Goal: Transaction & Acquisition: Subscribe to service/newsletter

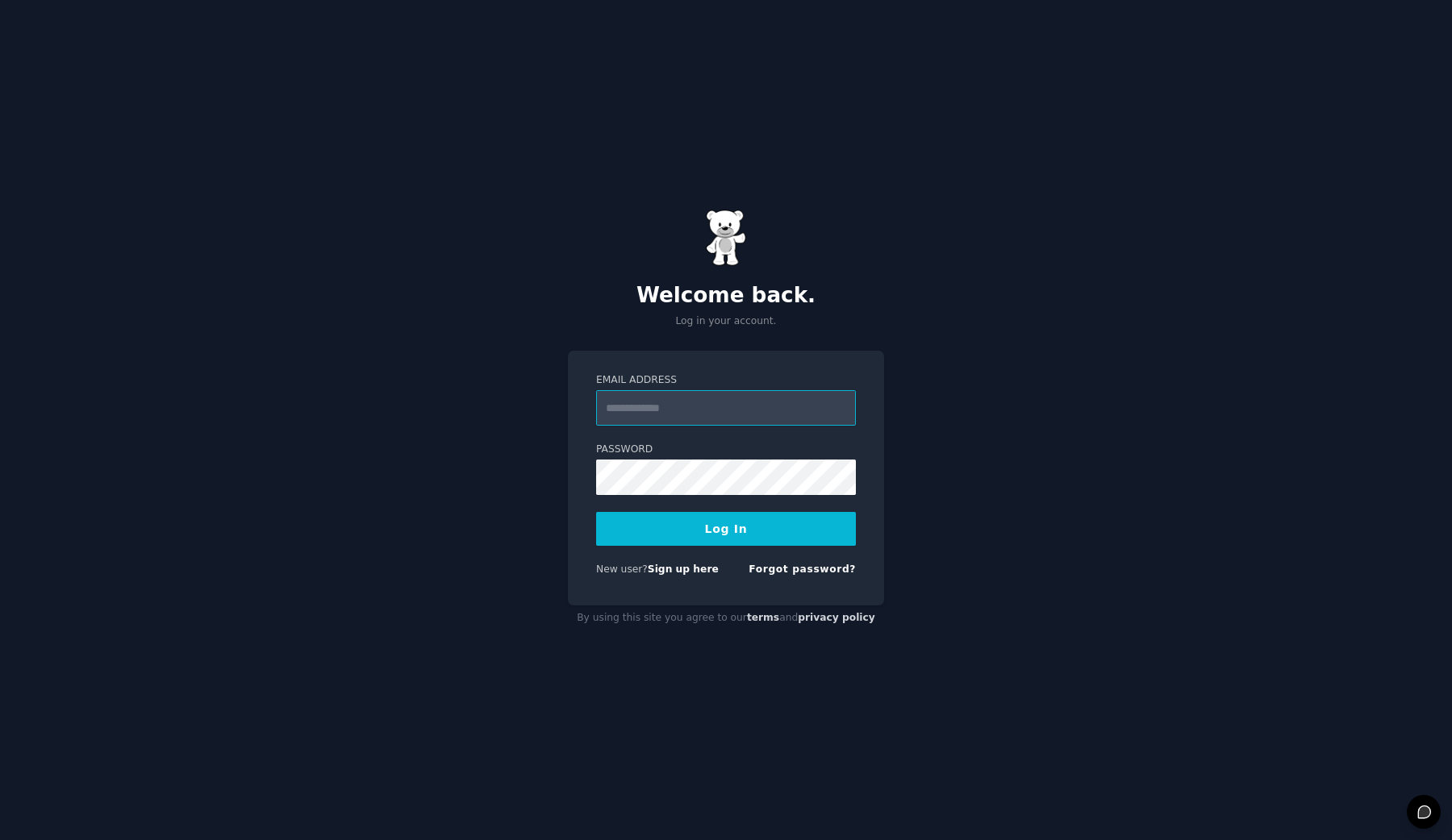
type input "**********"
click at [747, 522] on button "Log In" at bounding box center [726, 529] width 260 height 34
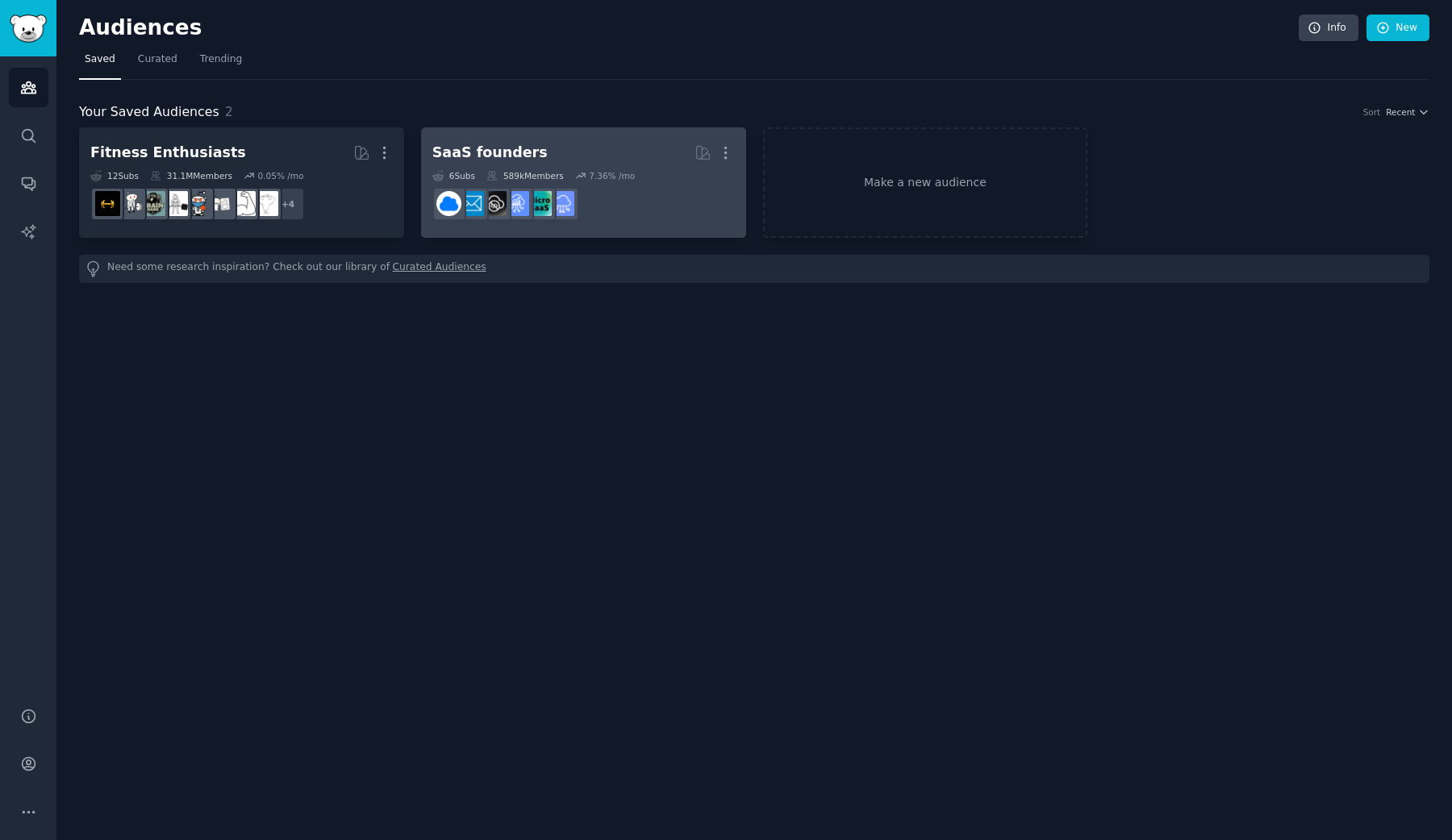
click at [481, 138] on link "SaaS founders More 6 Sub s 589k Members 7.36 % /mo" at bounding box center [584, 183] width 325 height 110
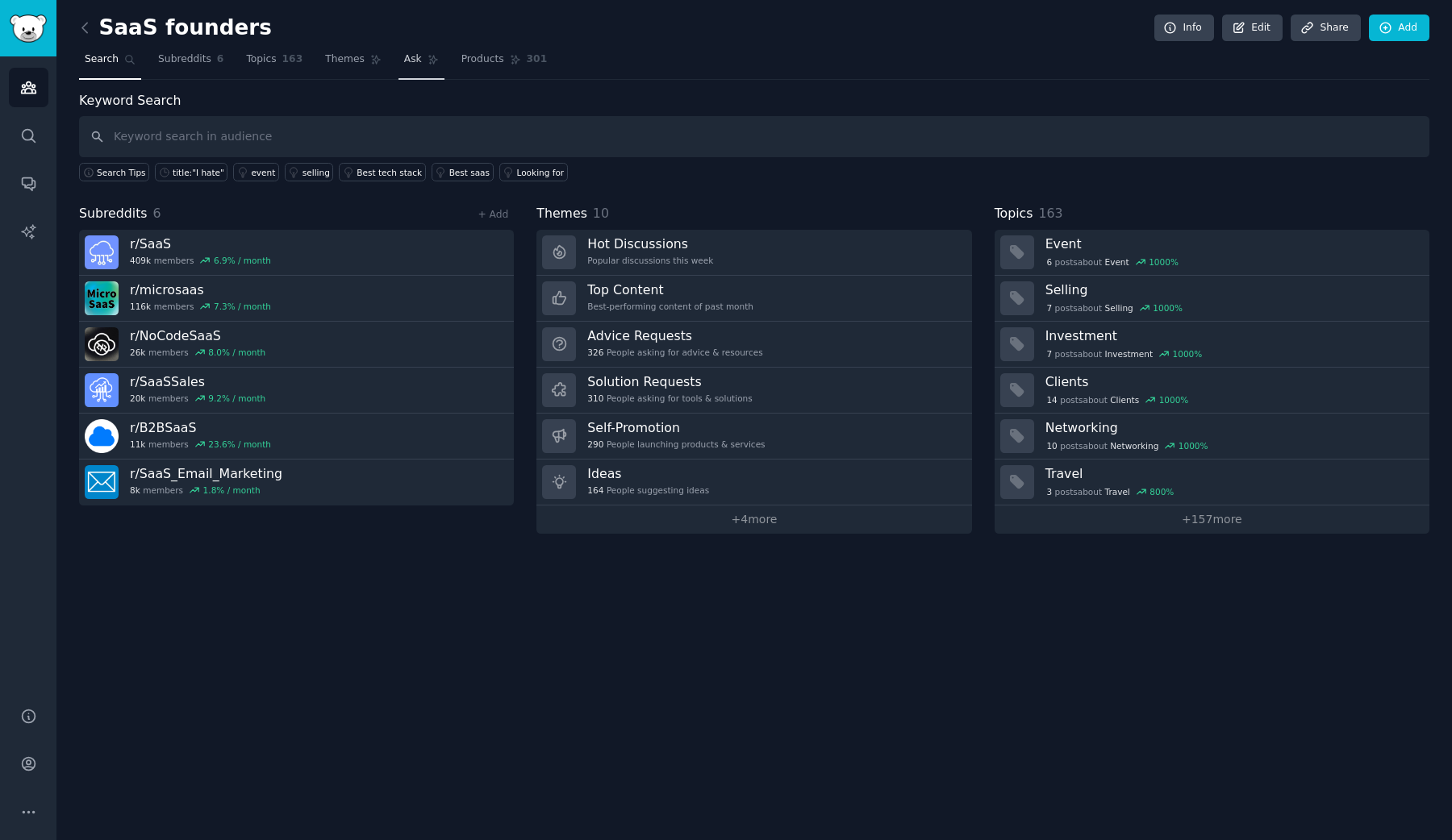
click at [418, 59] on link "Ask" at bounding box center [422, 63] width 46 height 33
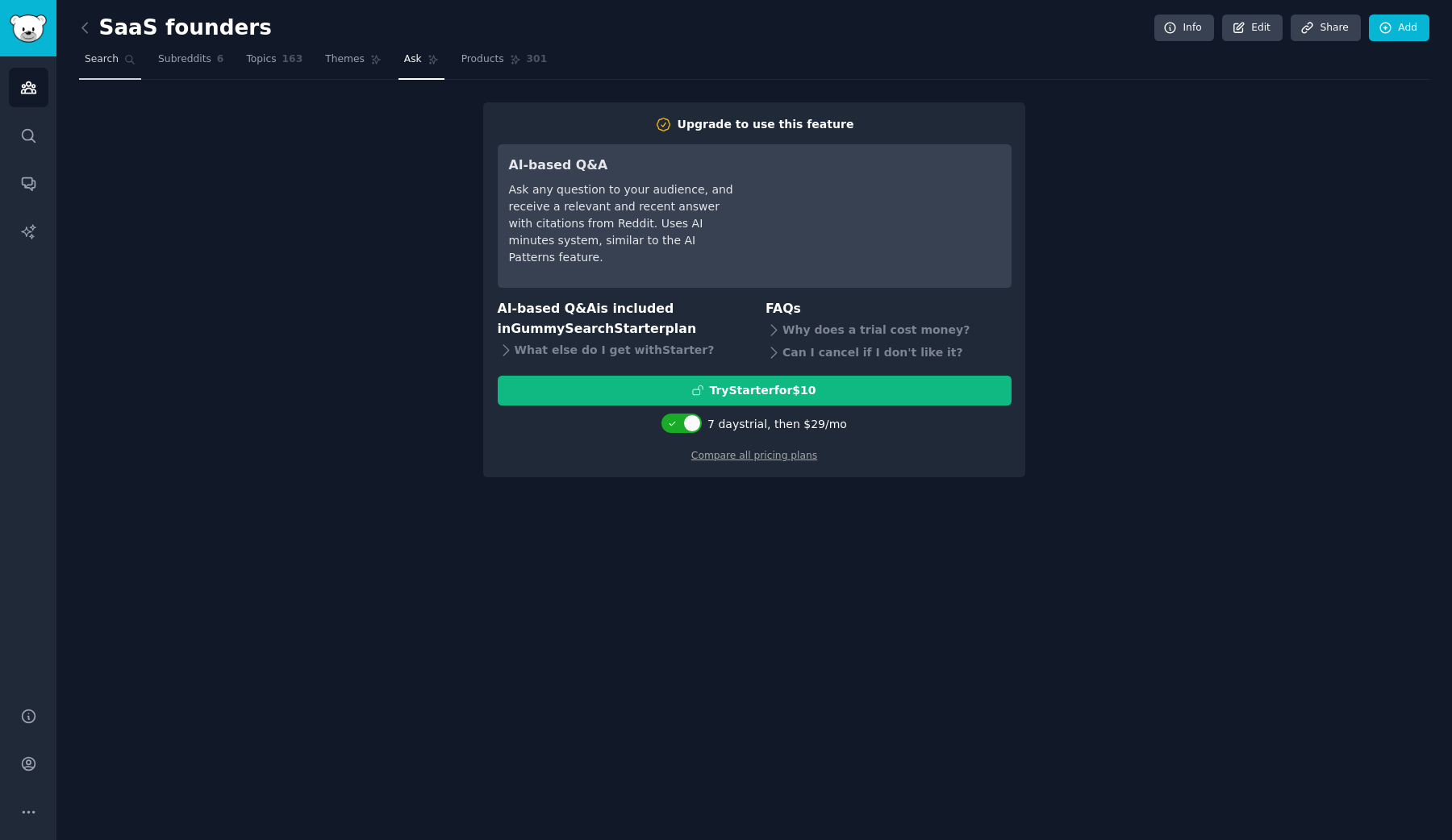
click at [100, 67] on link "Search" at bounding box center [109, 63] width 62 height 33
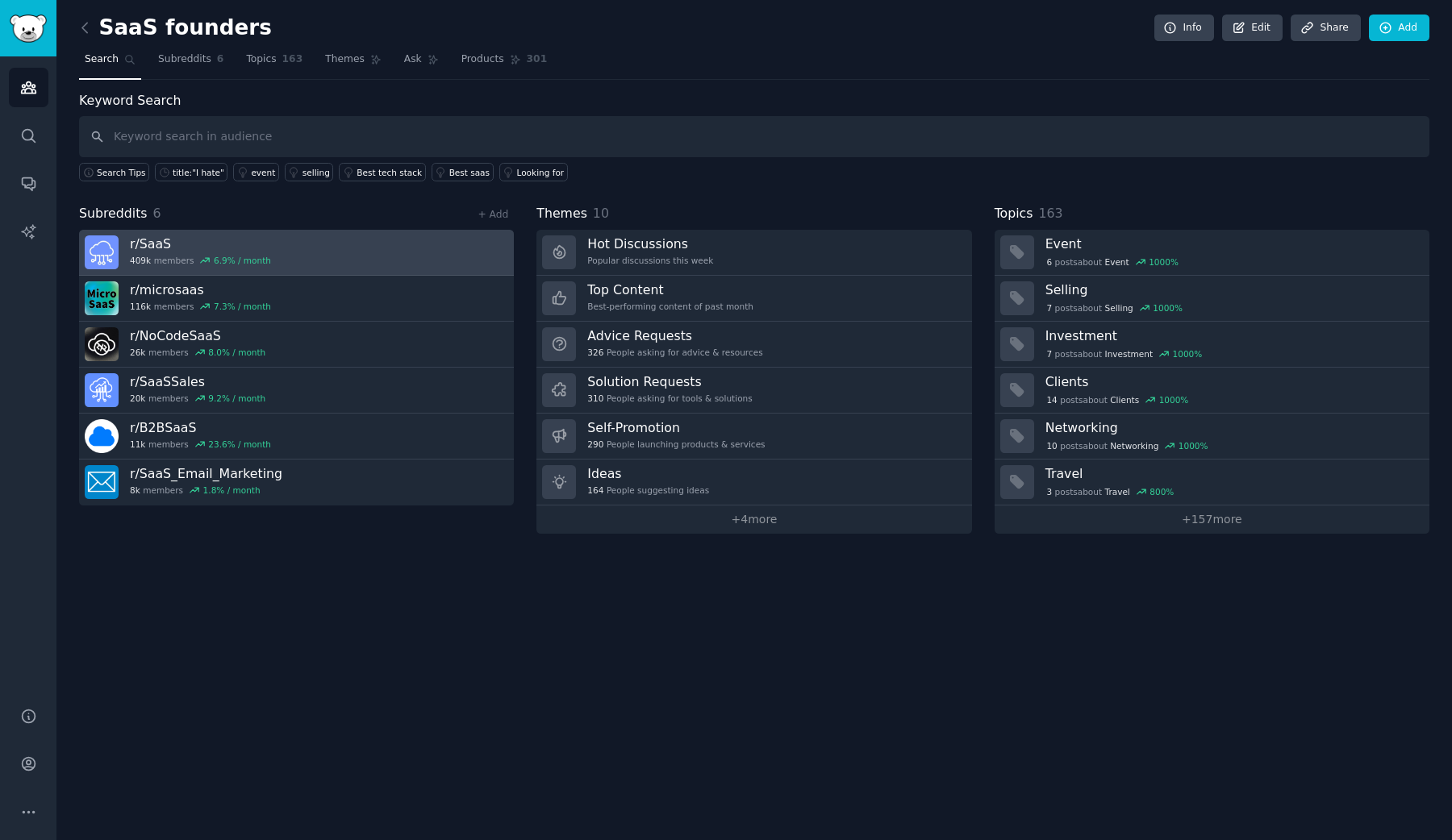
click at [304, 244] on link "r/ SaaS 409k members 6.9 % / month" at bounding box center [296, 253] width 435 height 46
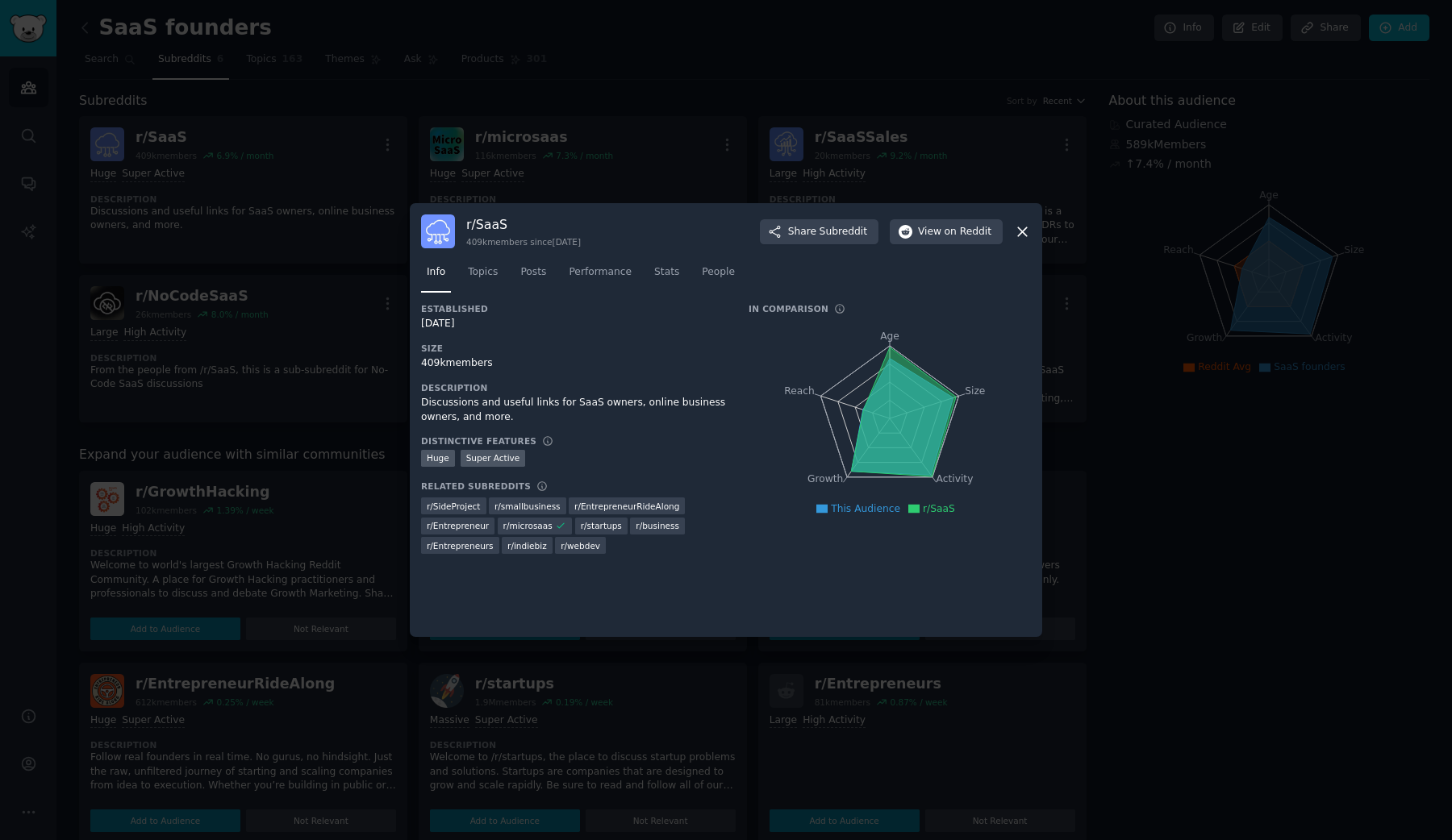
click at [1023, 225] on icon at bounding box center [1023, 232] width 17 height 17
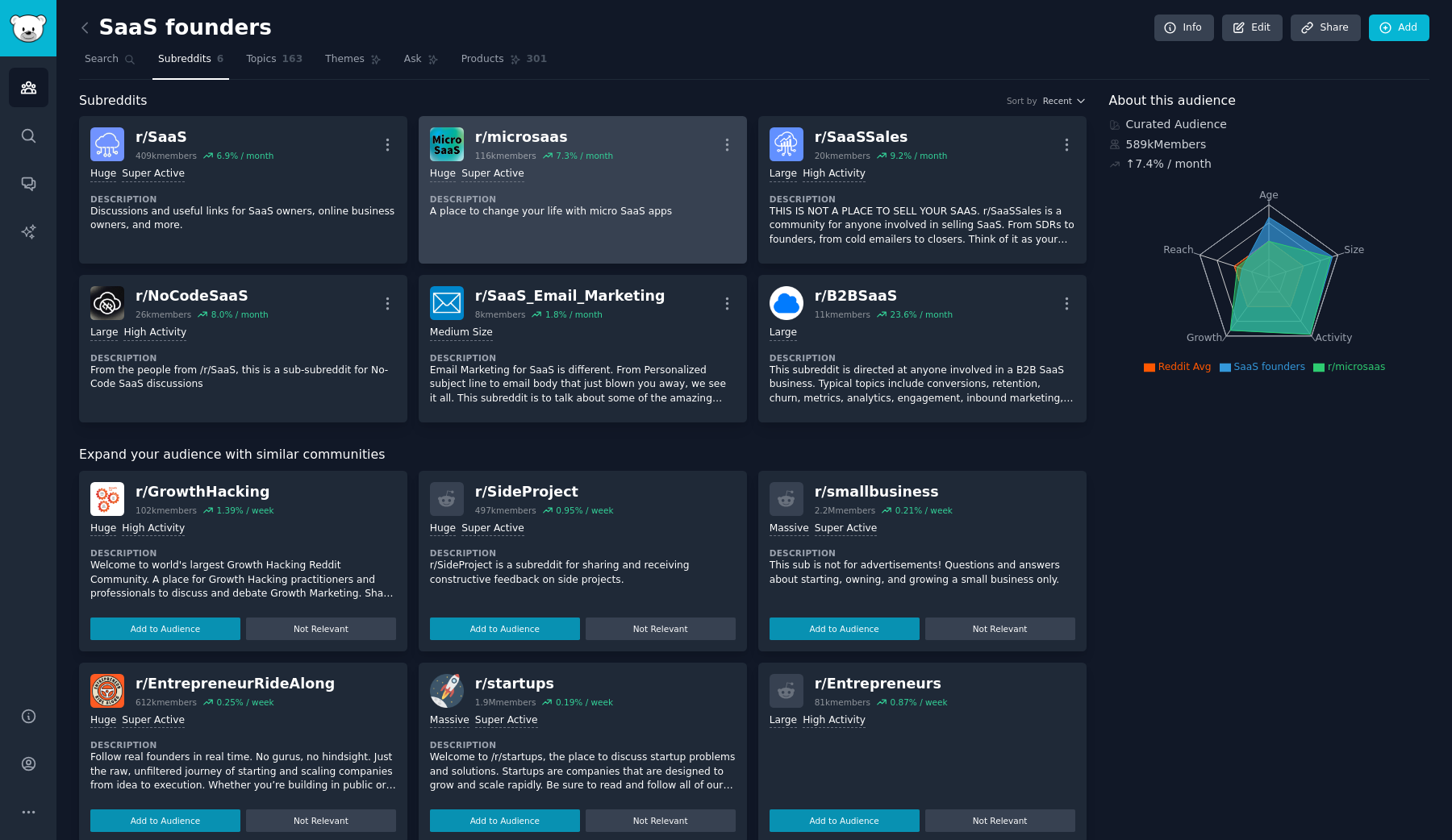
click at [632, 178] on div "100,000 - 1,000,000 members Huge Super Active" at bounding box center [582, 175] width 305 height 15
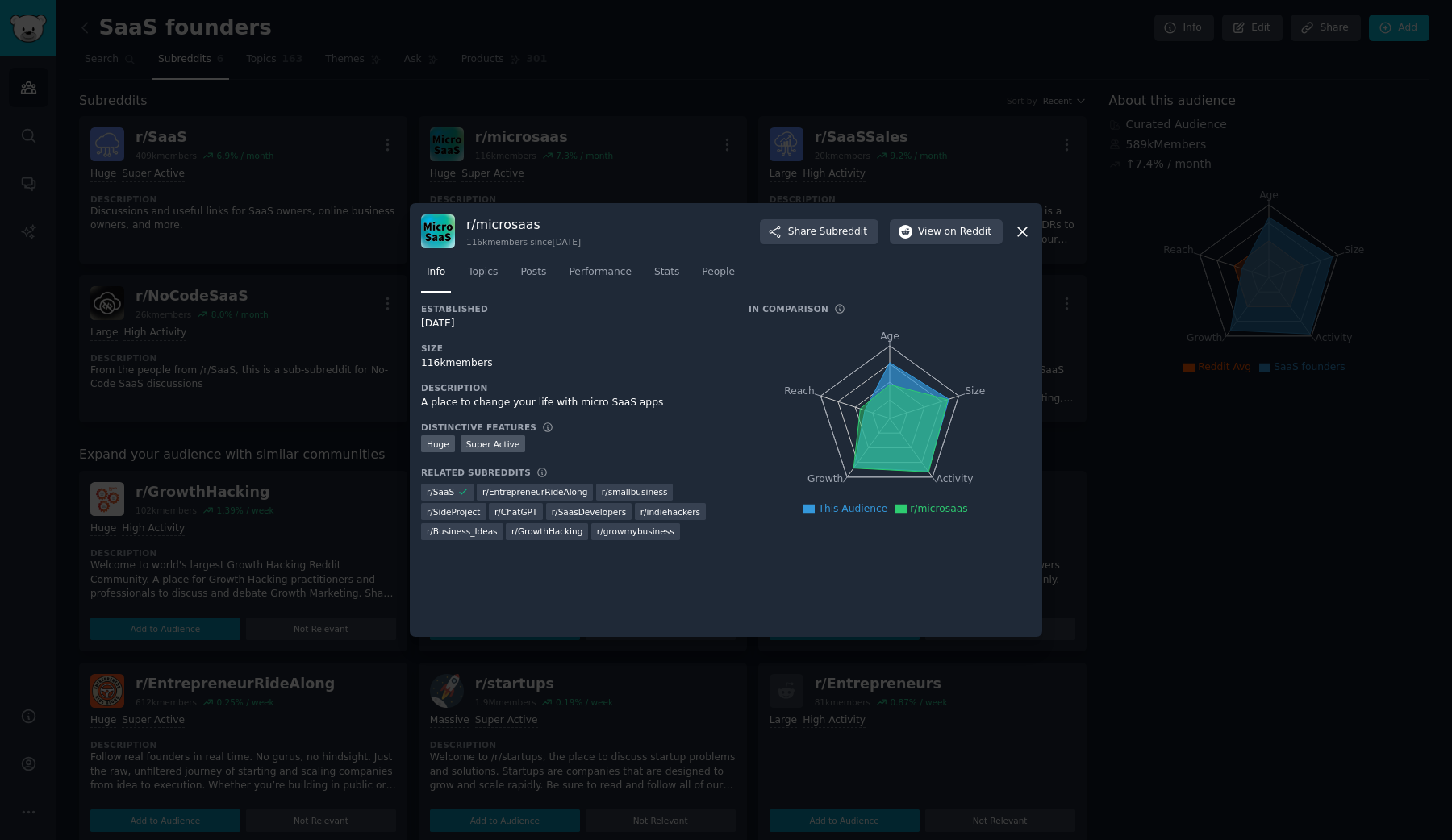
click at [1025, 235] on icon at bounding box center [1022, 231] width 9 height 9
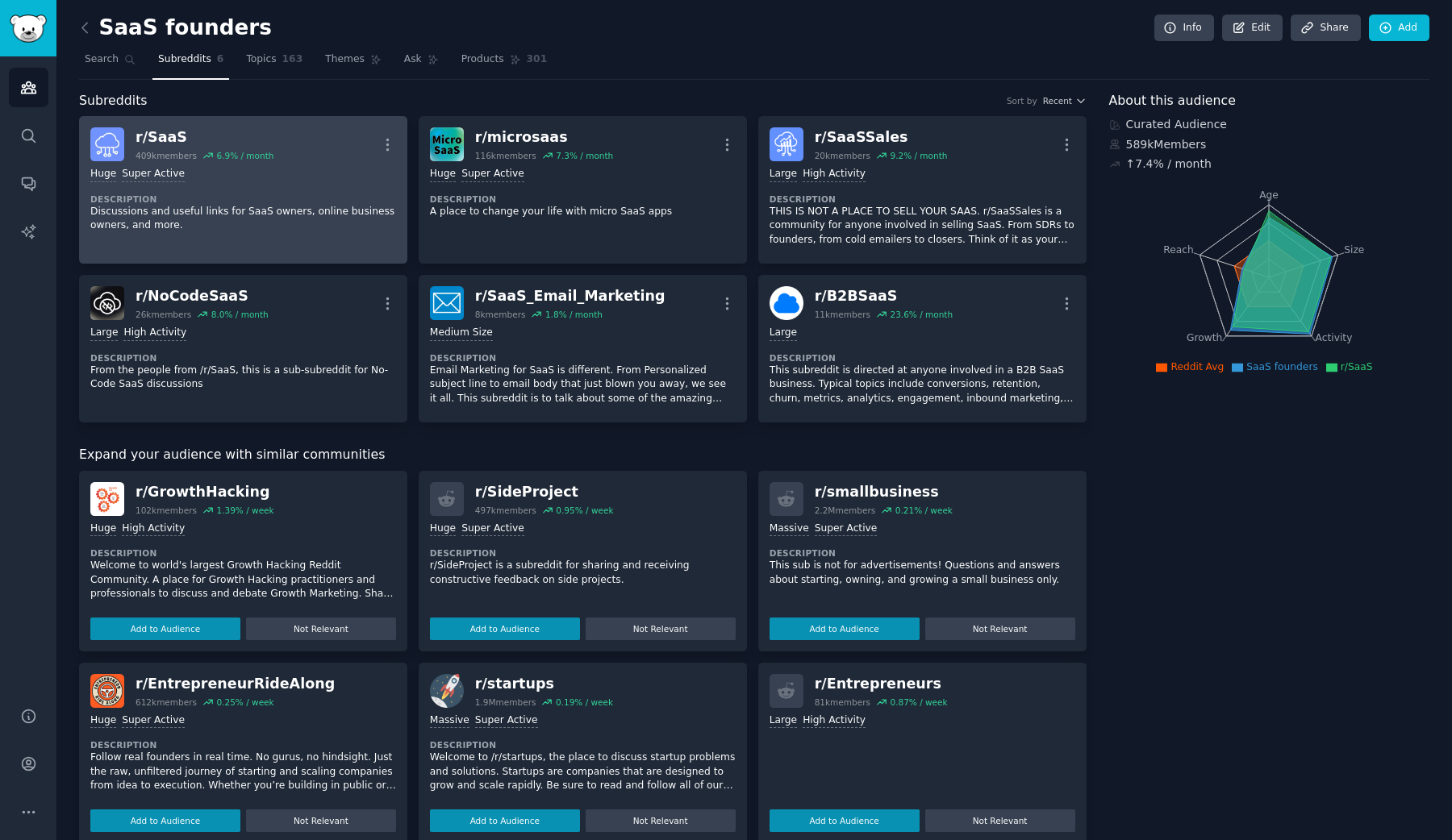
click at [241, 174] on div "Huge Super Active" at bounding box center [243, 175] width 305 height 15
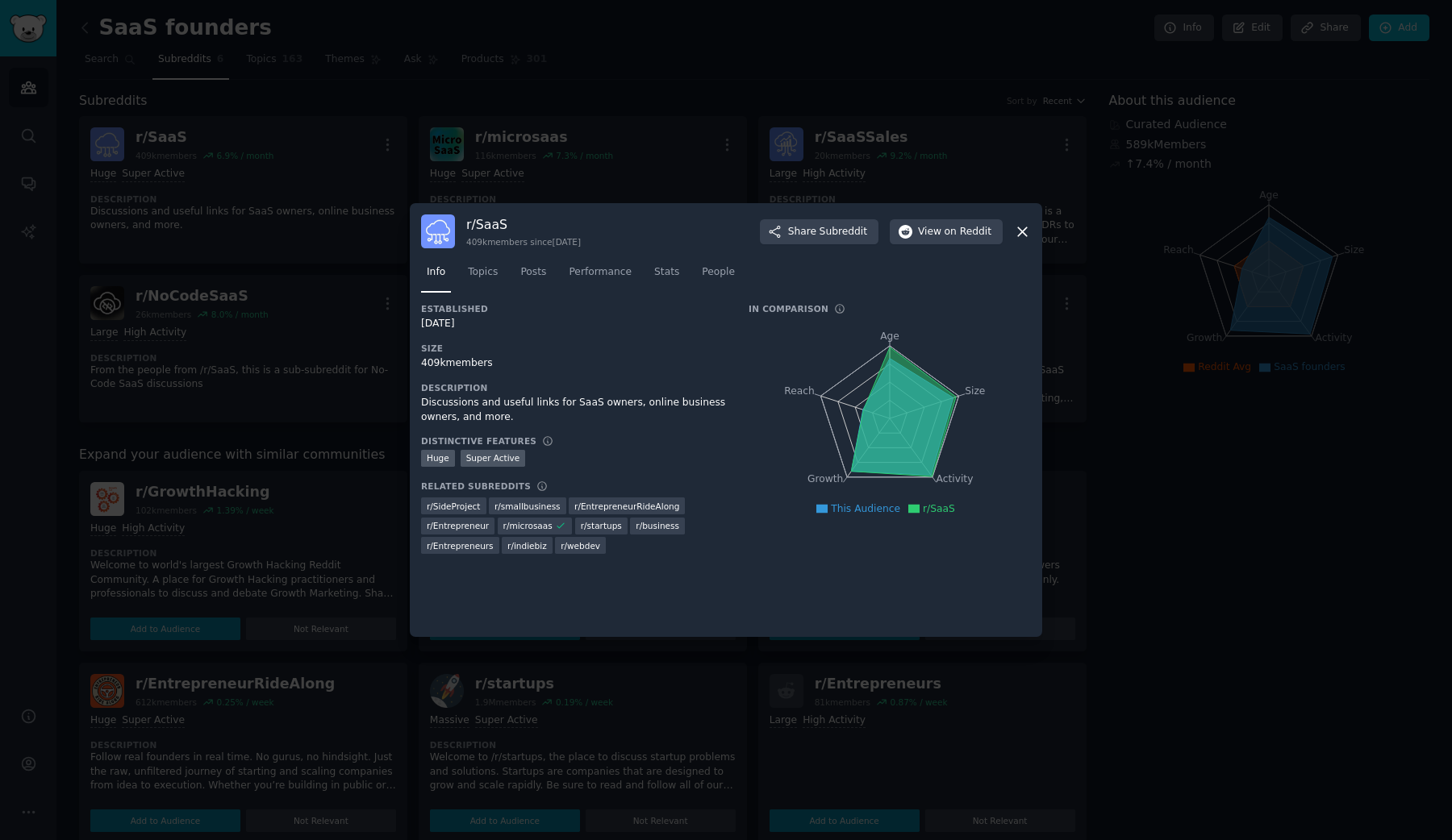
click at [1027, 233] on icon at bounding box center [1023, 232] width 17 height 17
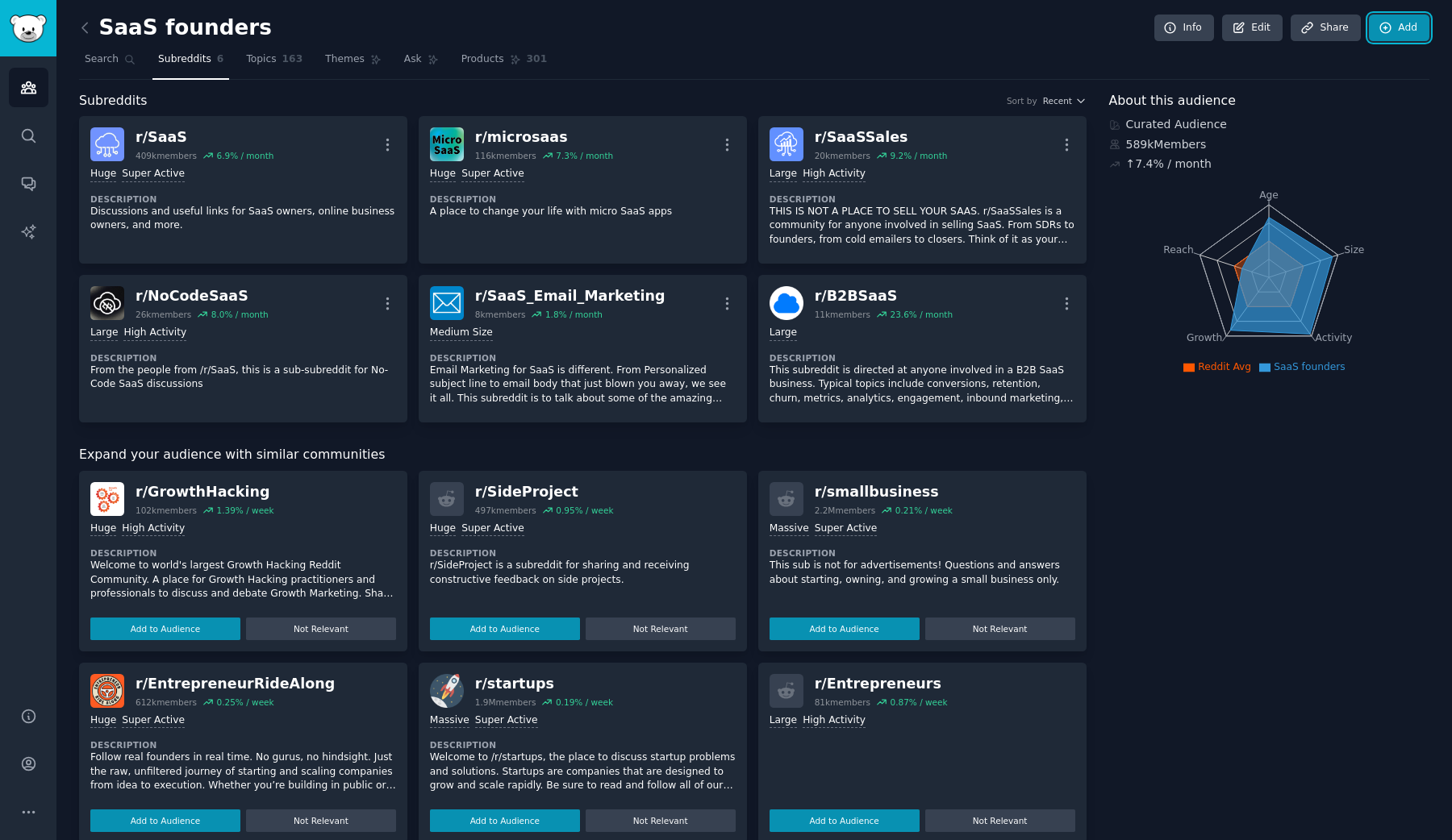
click at [1408, 31] on link "Add" at bounding box center [1400, 28] width 61 height 28
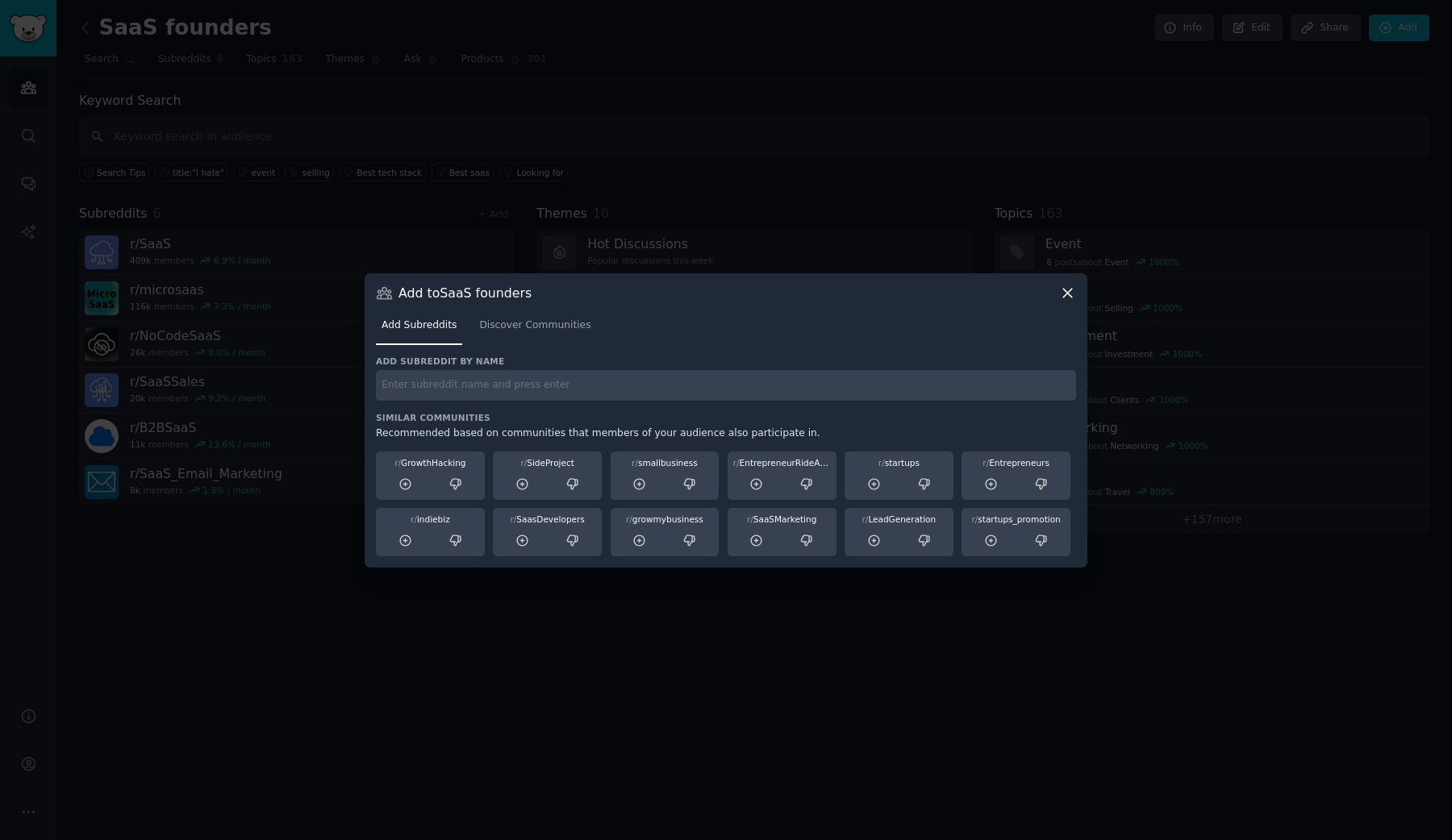
click at [1069, 295] on icon at bounding box center [1067, 293] width 9 height 9
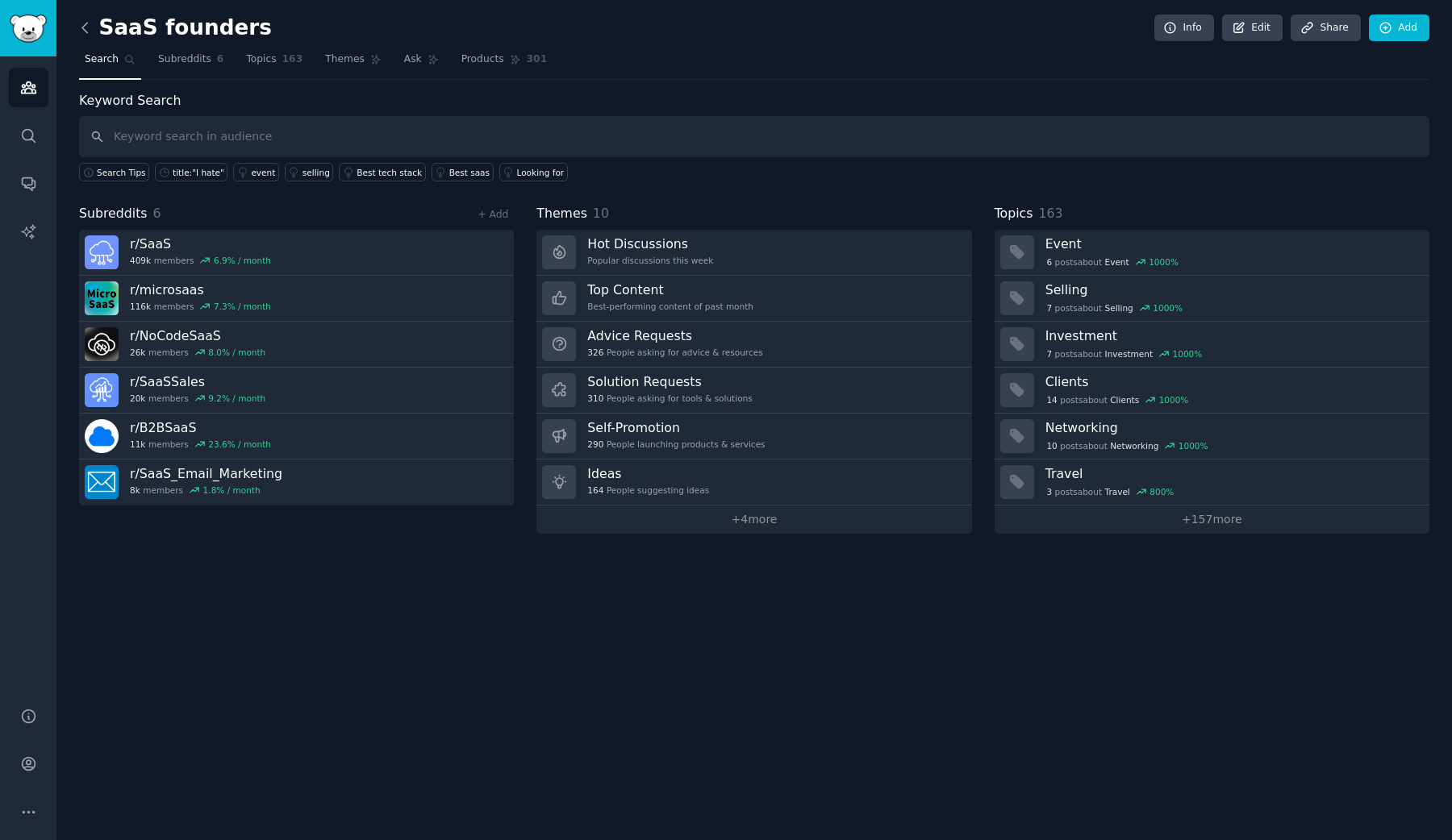
click at [83, 30] on icon at bounding box center [86, 28] width 17 height 17
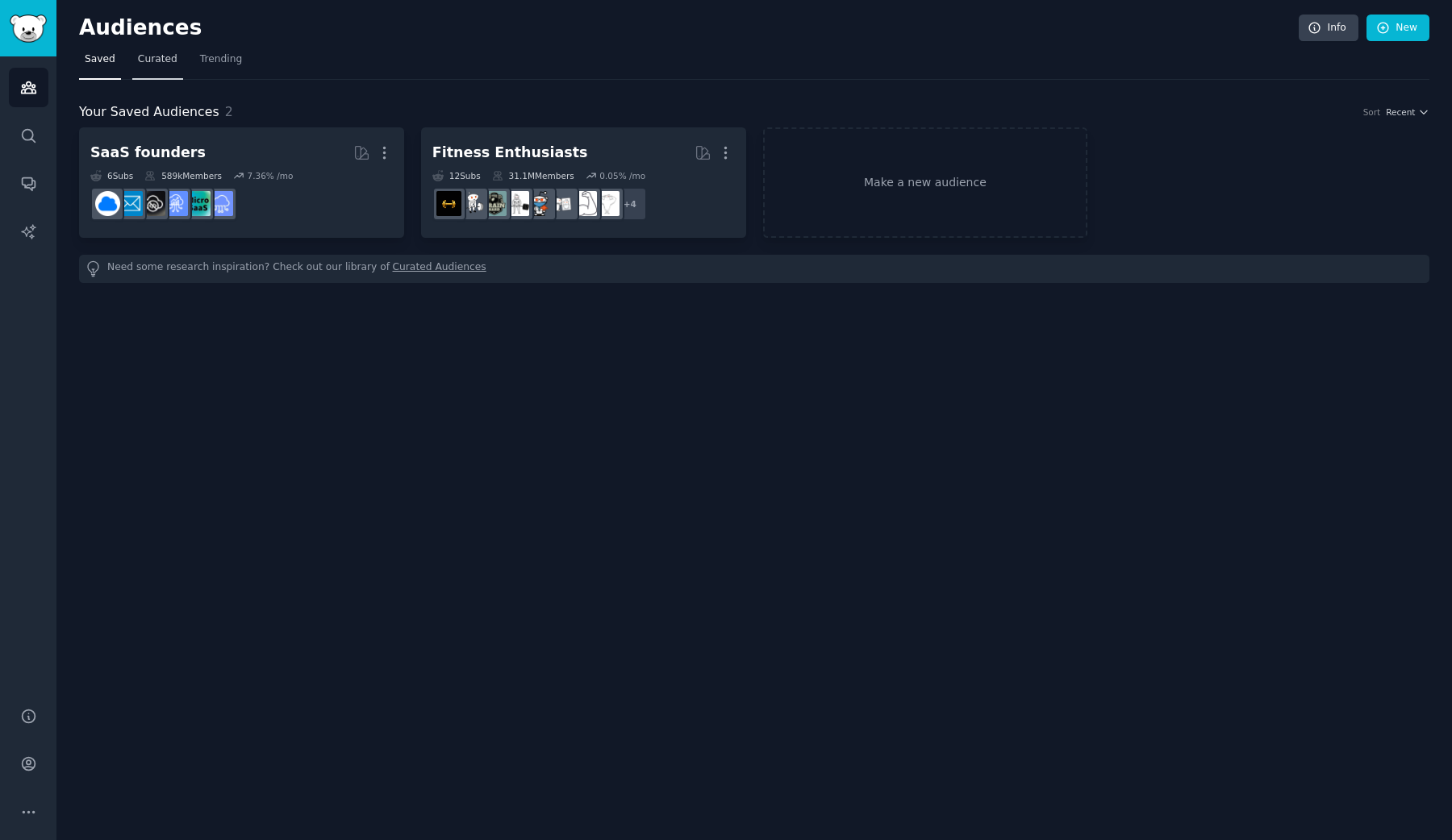
click at [155, 66] on span "Curated" at bounding box center [158, 59] width 40 height 14
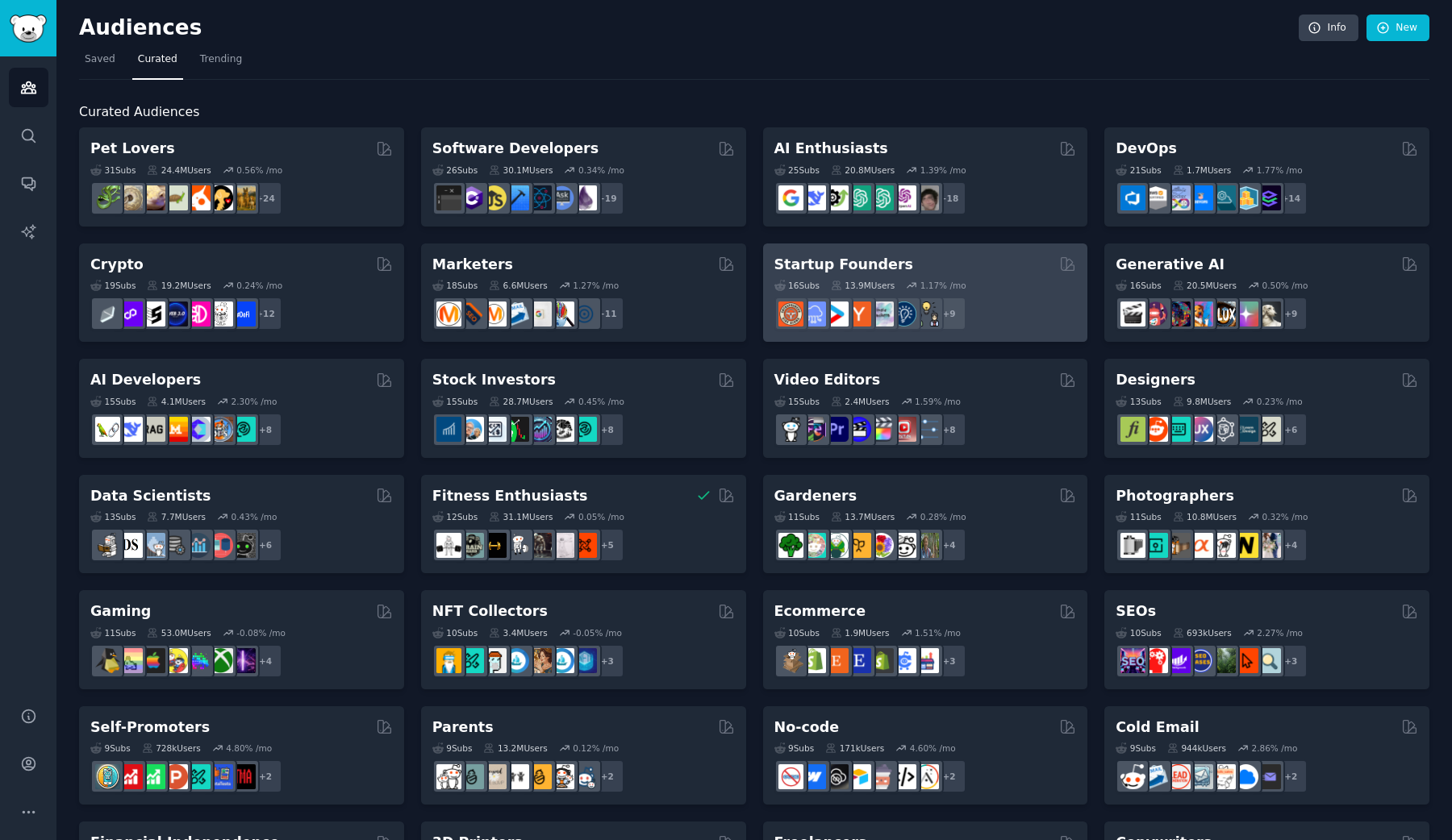
click at [964, 269] on div "Startup Founders" at bounding box center [926, 264] width 303 height 20
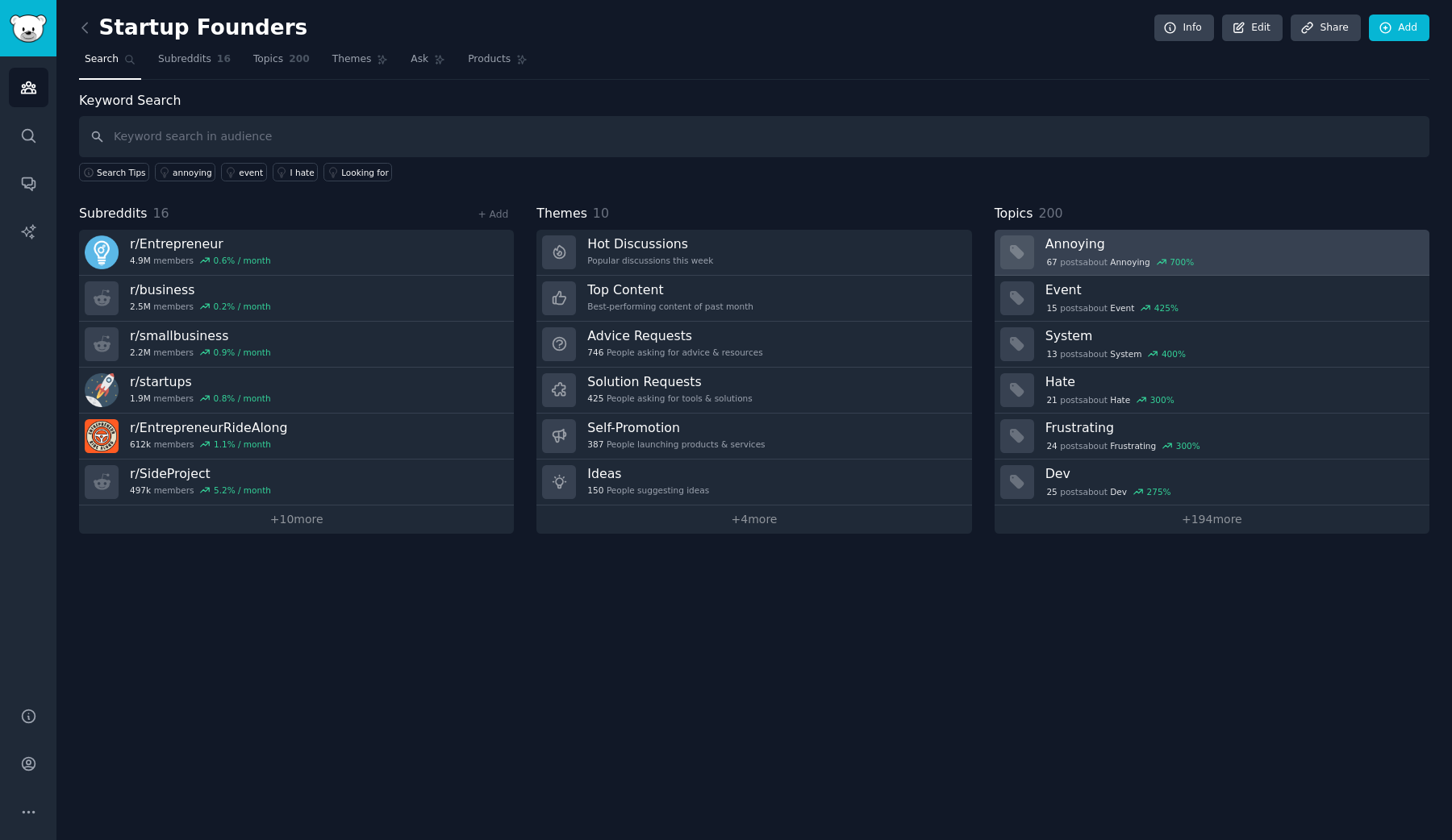
click at [1202, 238] on h3 "Annoying" at bounding box center [1232, 244] width 373 height 17
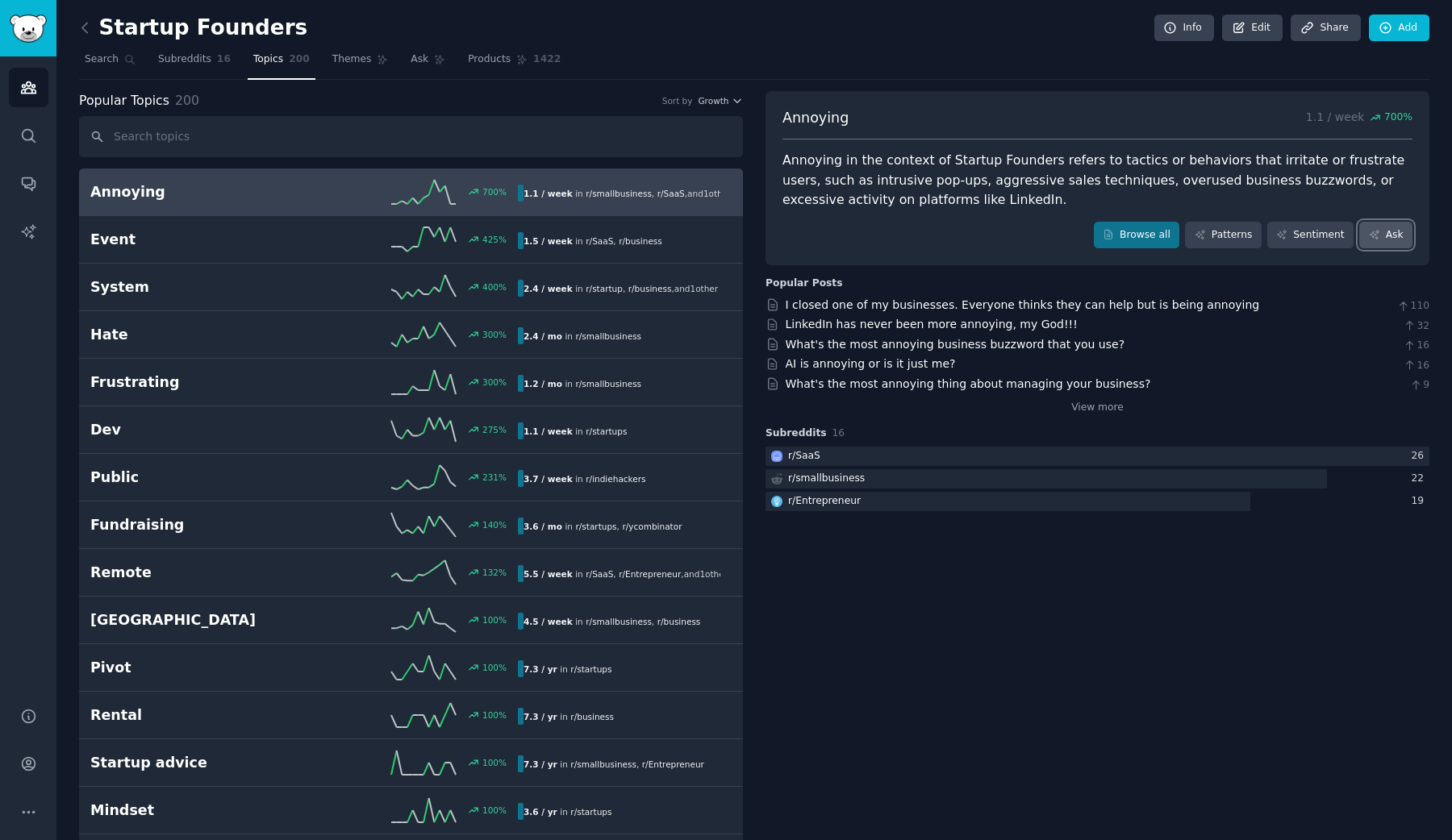
click at [1386, 244] on link "Ask" at bounding box center [1386, 235] width 53 height 28
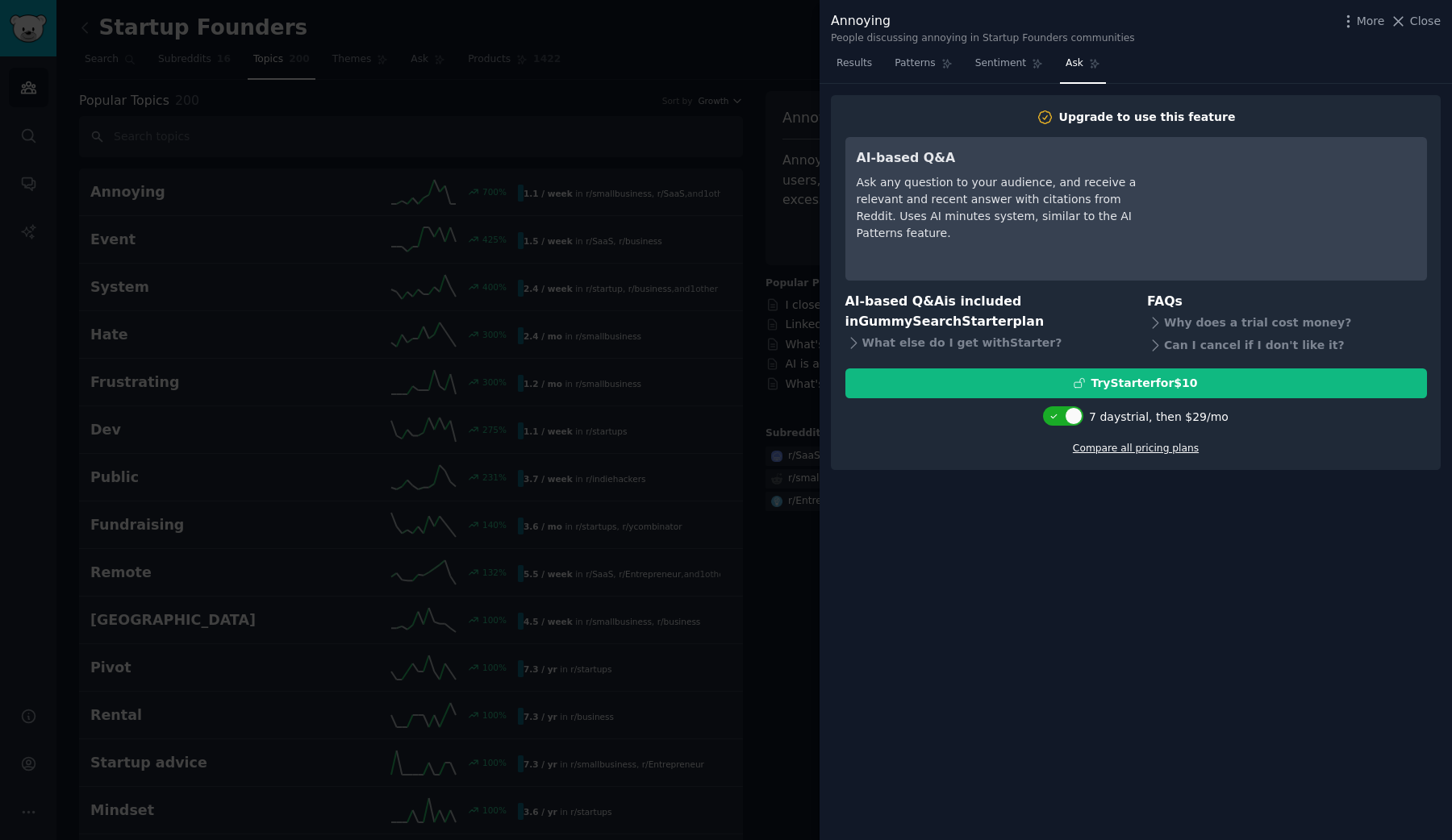
click at [1163, 453] on link "Compare all pricing plans" at bounding box center [1136, 448] width 126 height 11
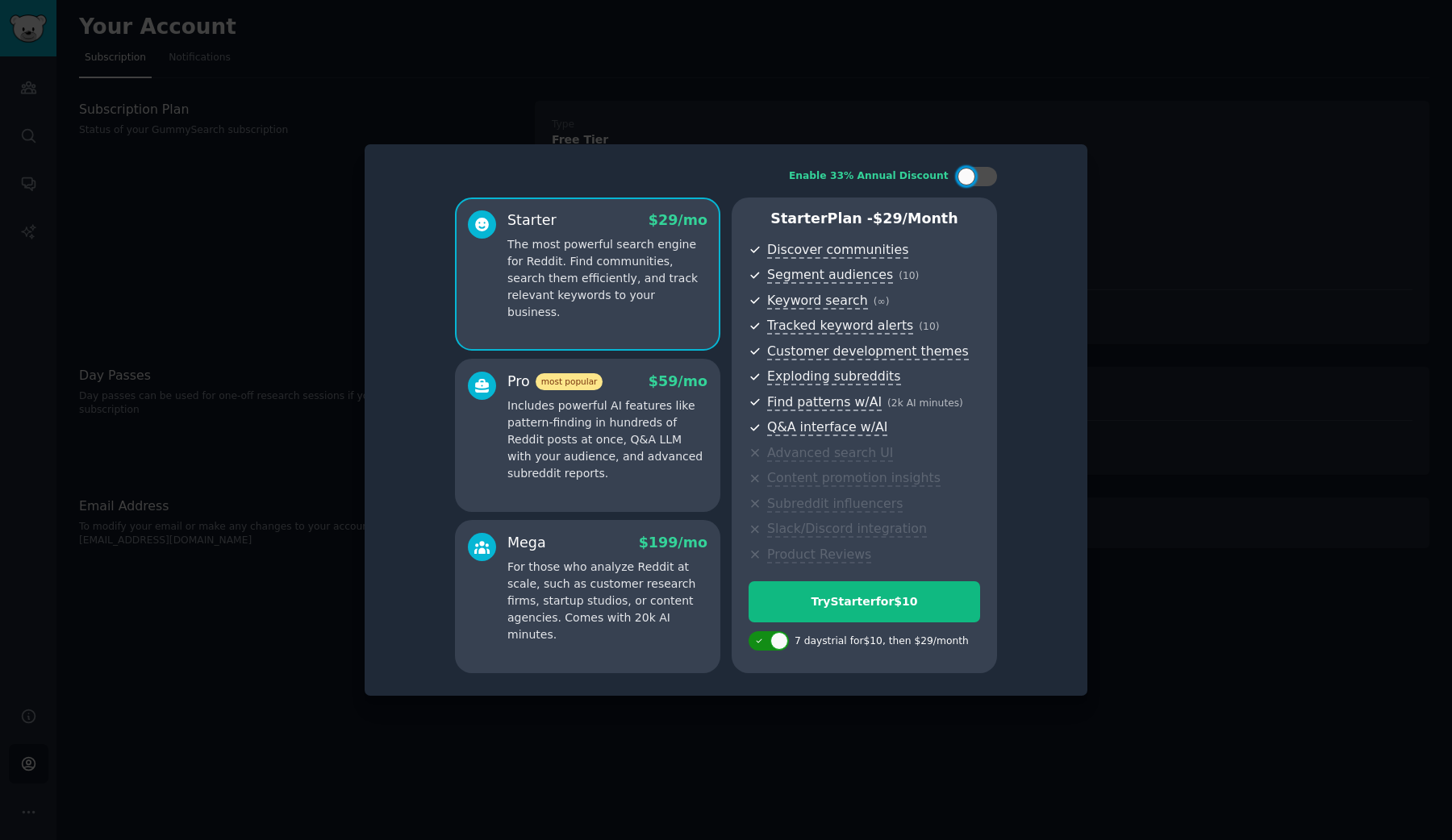
click at [768, 642] on div at bounding box center [769, 641] width 40 height 19
checkbox input "true"
click at [496, 448] on div "Pro most popular $ 59 /mo Includes powerful AI features like pattern-finding in…" at bounding box center [588, 427] width 240 height 110
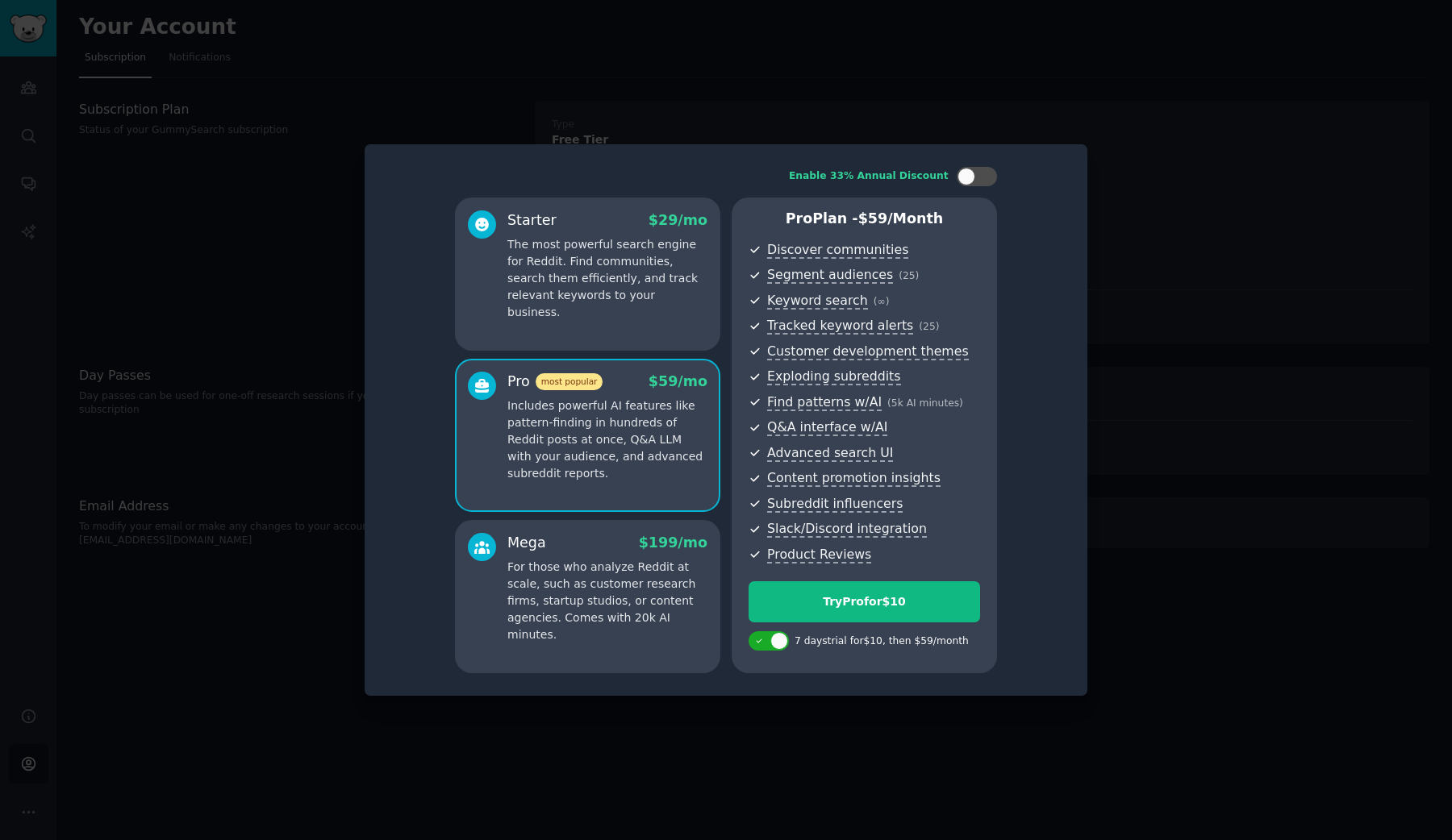
click at [523, 567] on p "For those who analyze Reddit at scale, such as customer research firms, startup…" at bounding box center [607, 601] width 200 height 85
click at [540, 475] on p "Includes powerful AI features like pattern-finding in hundreds of Reddit posts …" at bounding box center [607, 440] width 200 height 85
click at [625, 615] on p "For those who analyze Reddit at scale, such as customer research firms, startup…" at bounding box center [607, 601] width 200 height 85
click at [1053, 119] on div at bounding box center [726, 420] width 1452 height 840
